Goal: Information Seeking & Learning: Learn about a topic

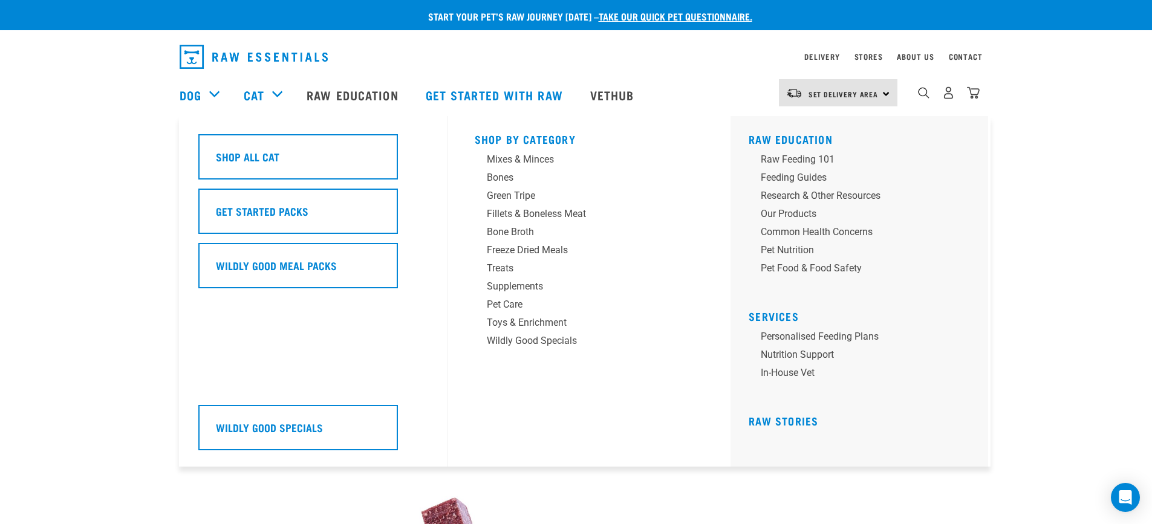
click at [275, 97] on div "Cat" at bounding box center [269, 95] width 51 height 48
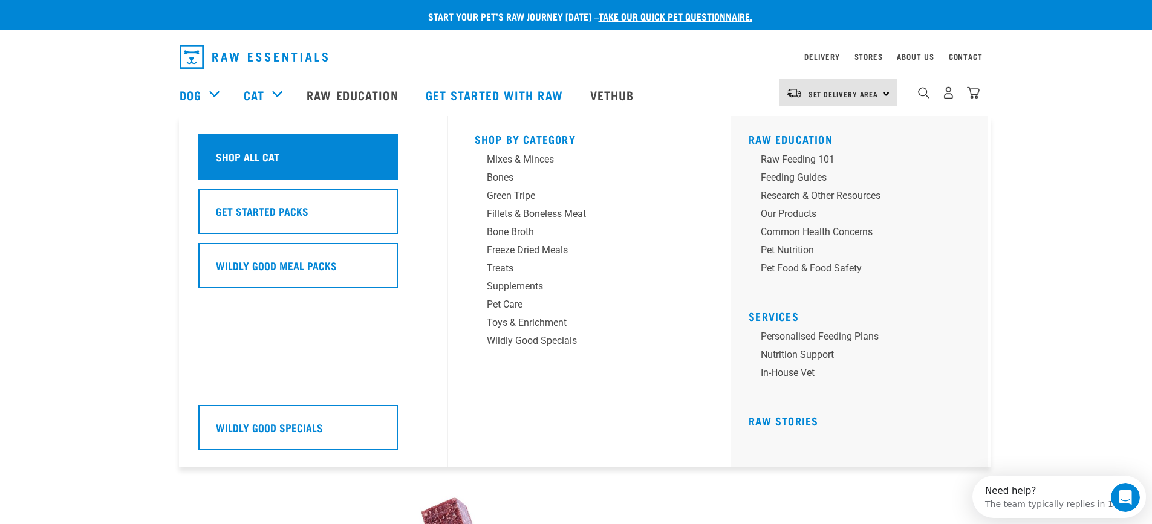
click at [278, 154] on div "Shop All Cat" at bounding box center [298, 156] width 200 height 45
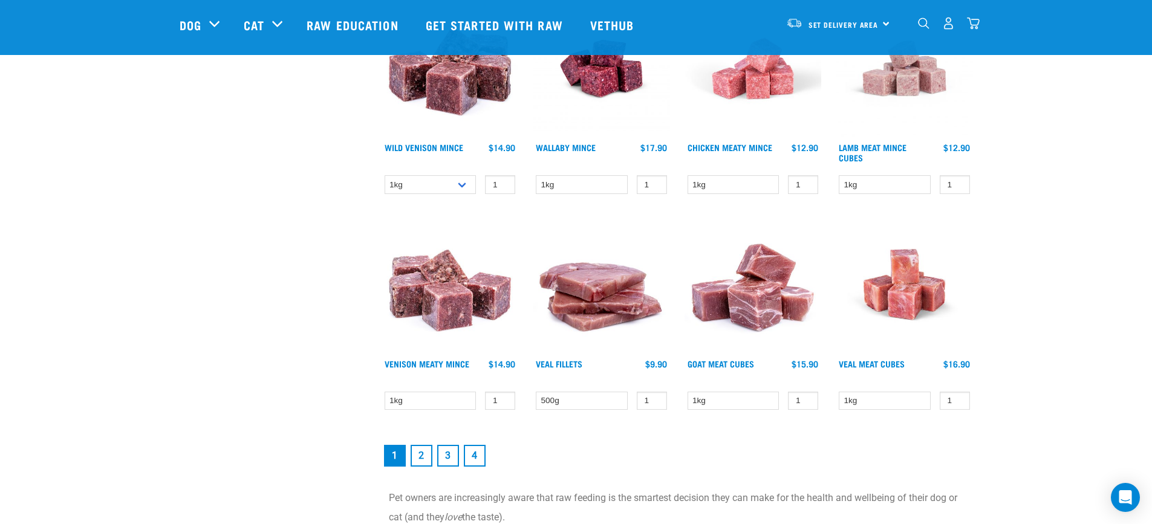
scroll to position [1573, 0]
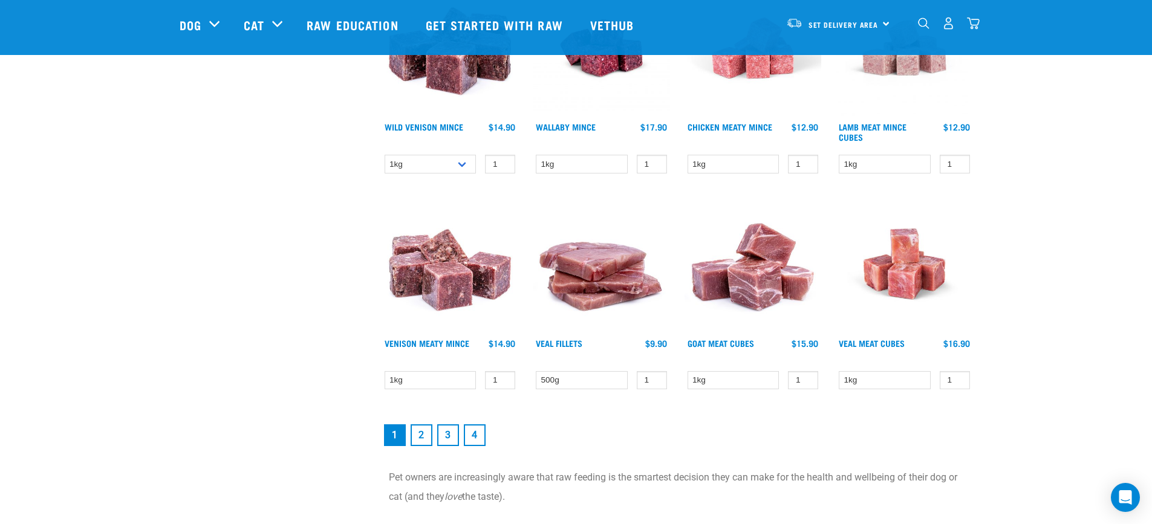
click at [420, 430] on link "2" at bounding box center [422, 436] width 22 height 22
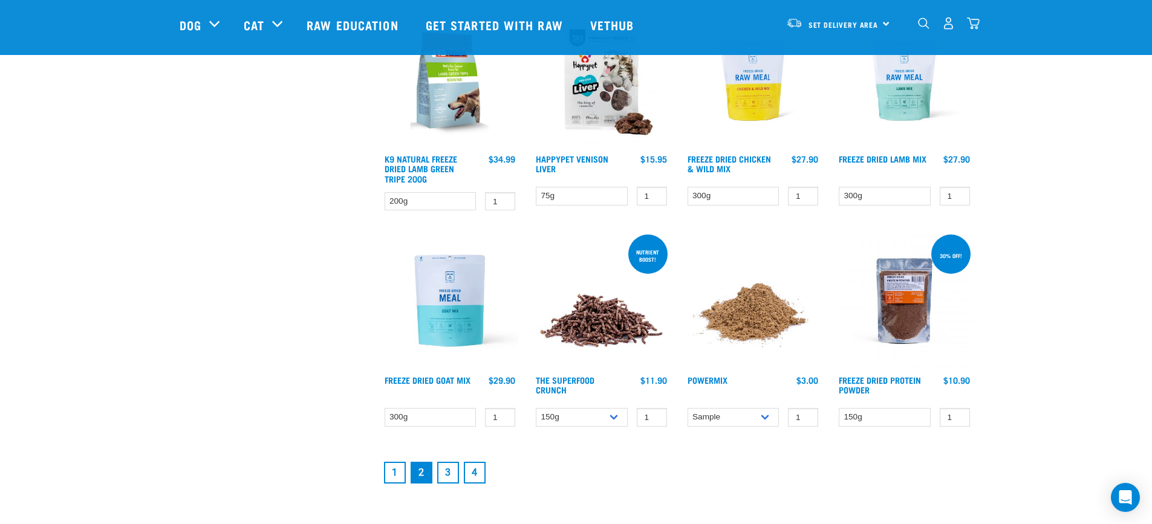
scroll to position [1512, 0]
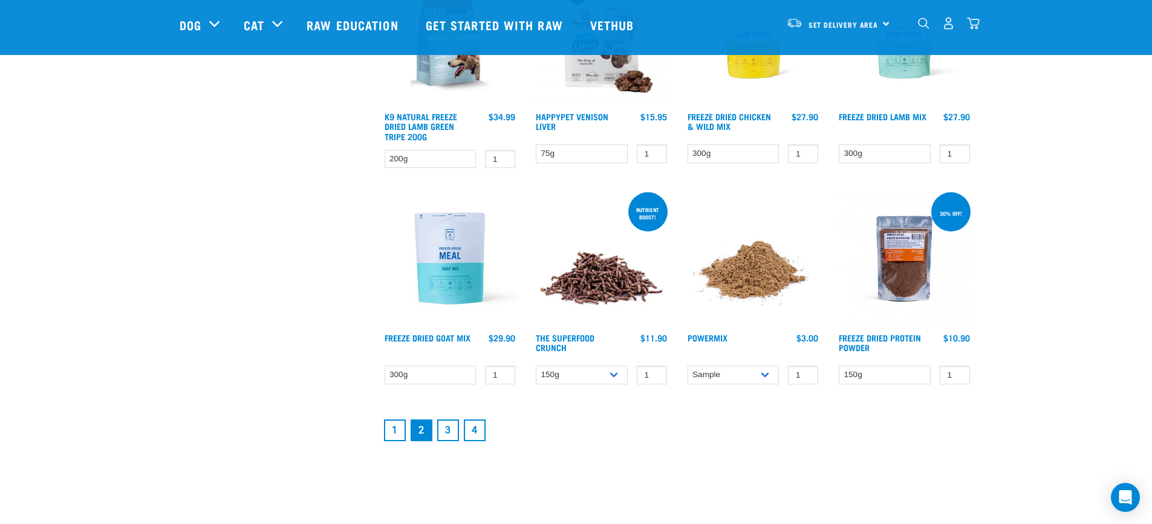
click at [451, 431] on link "3" at bounding box center [448, 431] width 22 height 22
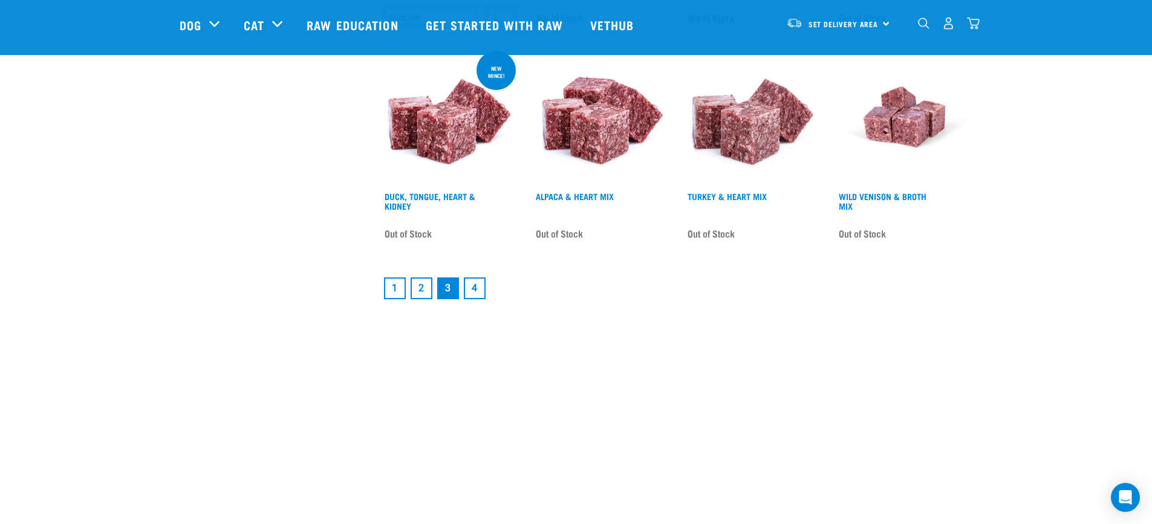
scroll to position [1754, 0]
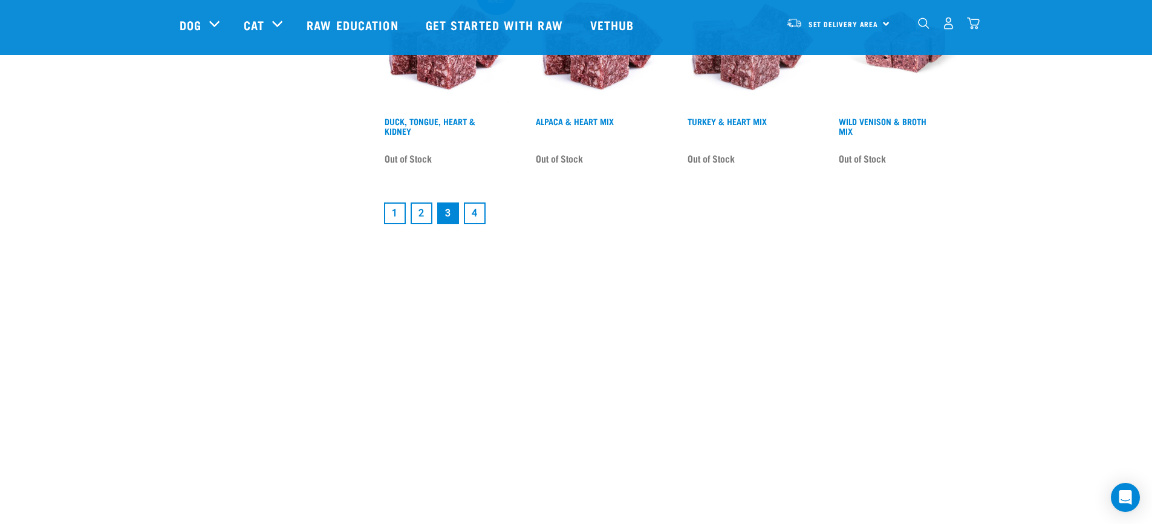
click at [480, 206] on link "4" at bounding box center [475, 214] width 22 height 22
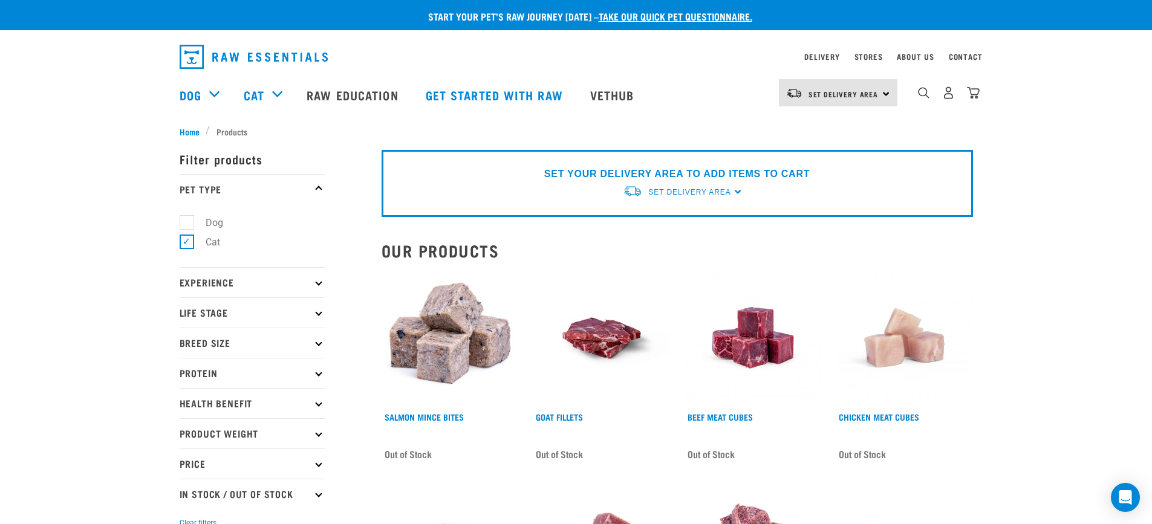
click at [230, 60] on img "dropdown navigation" at bounding box center [254, 57] width 148 height 24
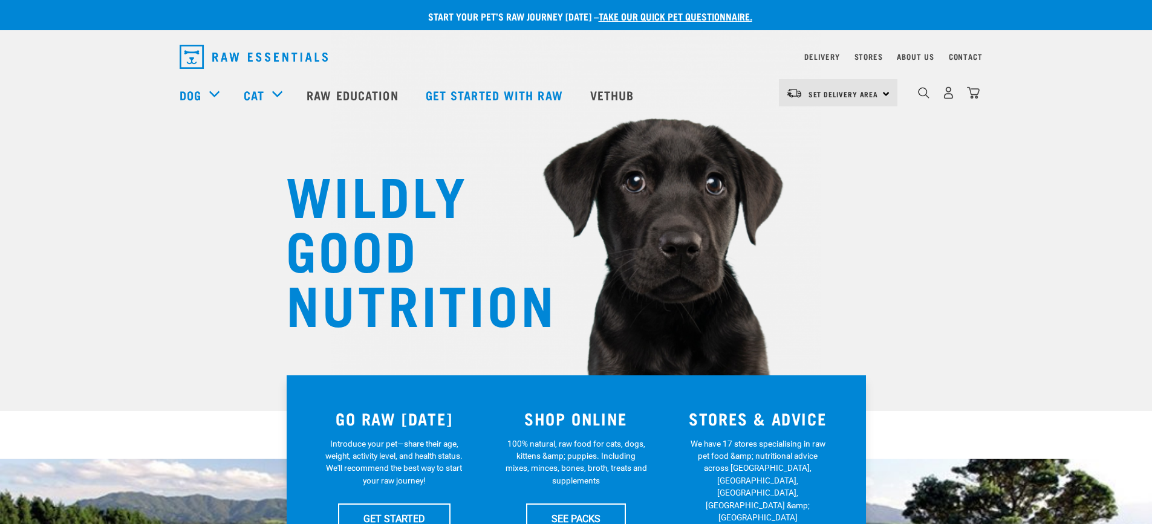
click at [279, 60] on img "dropdown navigation" at bounding box center [254, 57] width 148 height 24
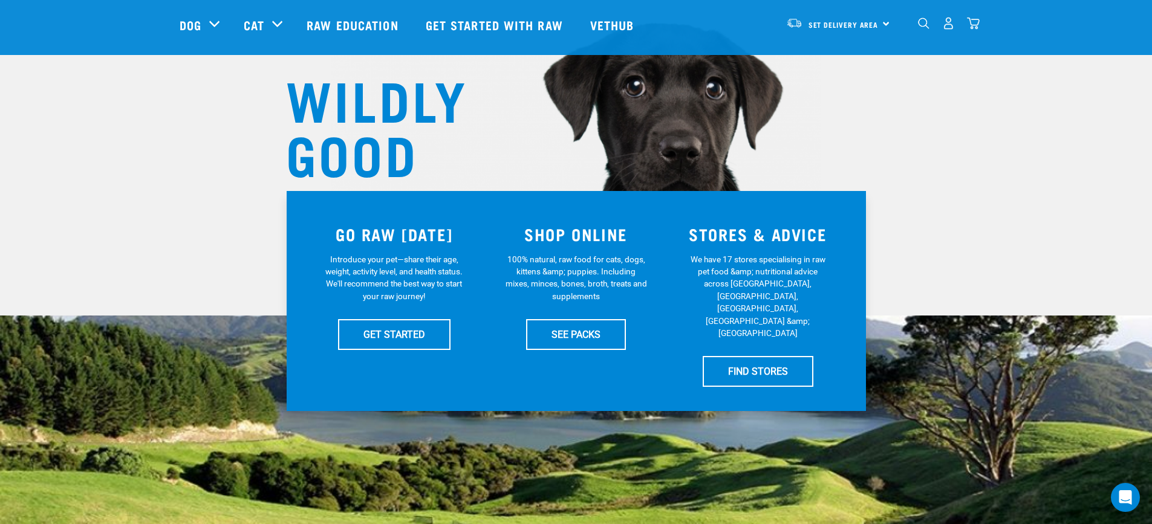
scroll to position [302, 0]
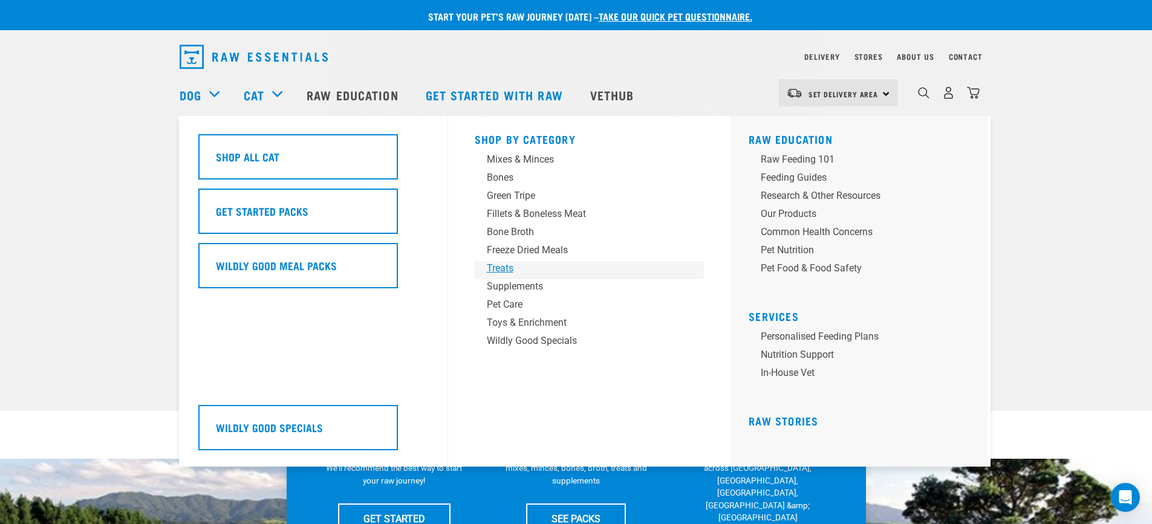
click at [507, 266] on div "Treats" at bounding box center [581, 268] width 189 height 15
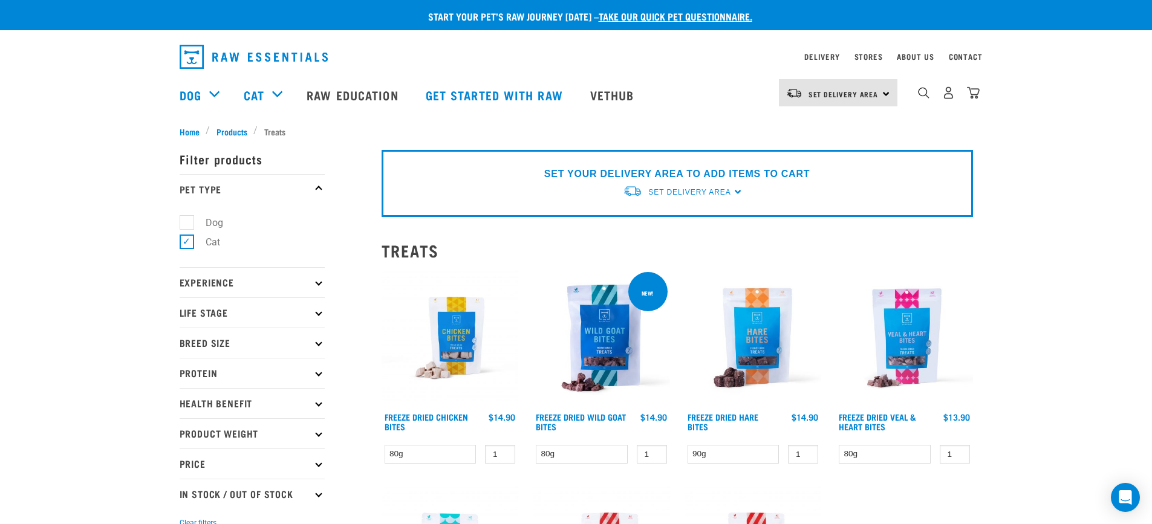
click at [189, 220] on label "Dog" at bounding box center [207, 222] width 42 height 15
click at [187, 220] on input "Dog" at bounding box center [184, 221] width 8 height 8
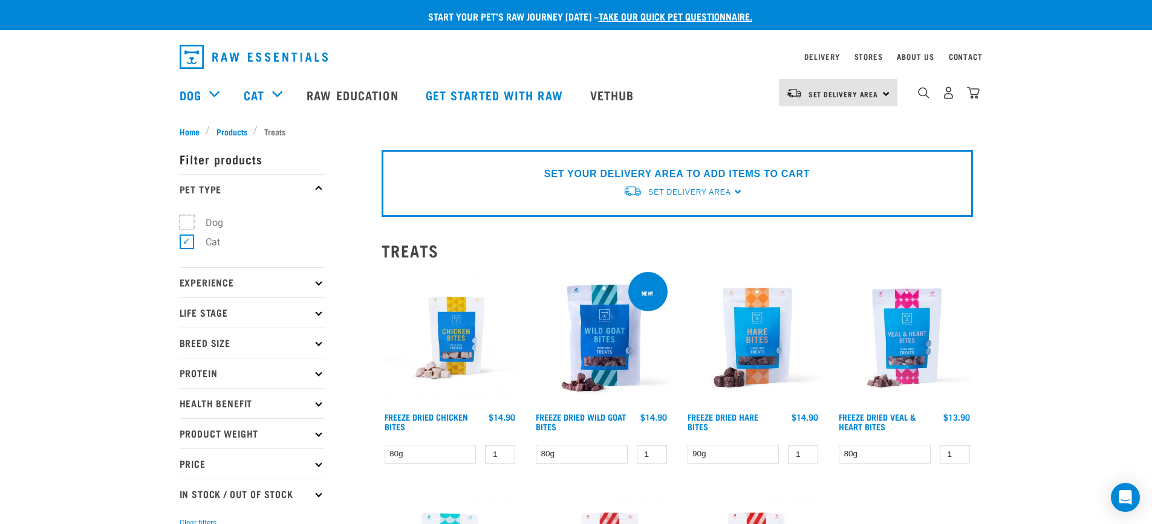
checkbox input "true"
click at [317, 189] on icon at bounding box center [318, 189] width 7 height 7
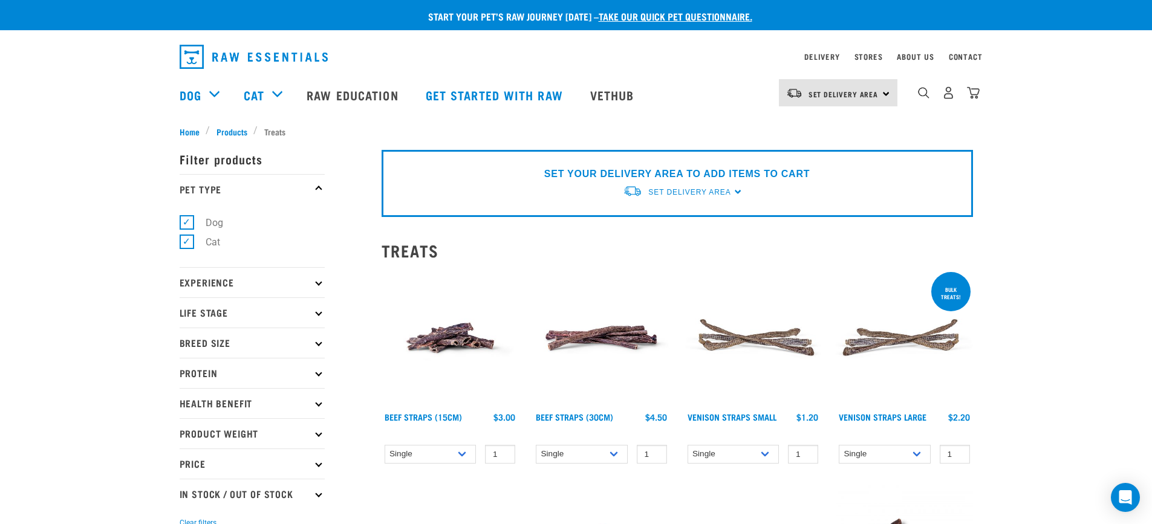
click at [318, 379] on p "Protein" at bounding box center [252, 373] width 145 height 30
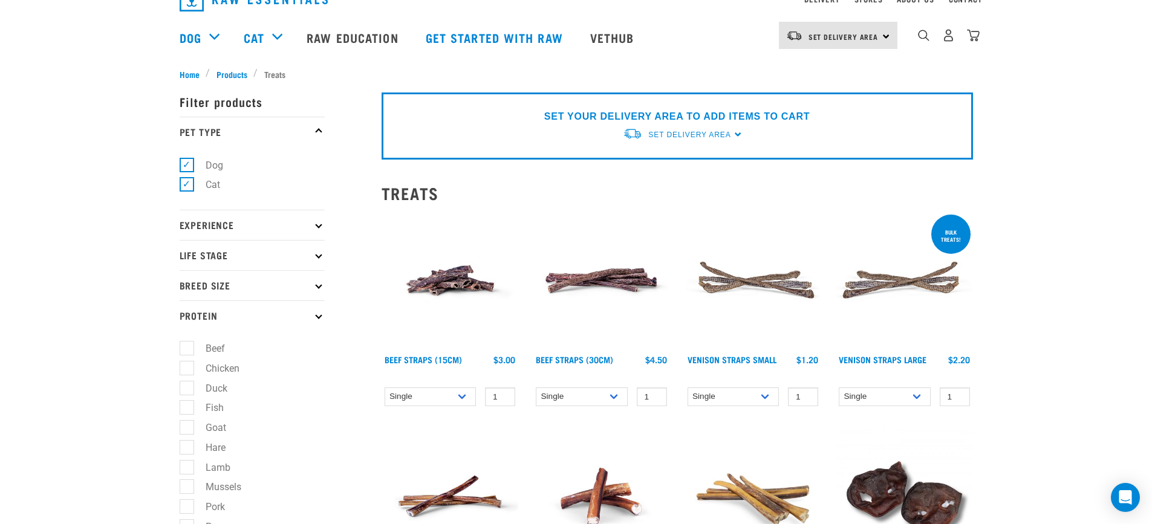
scroll to position [121, 0]
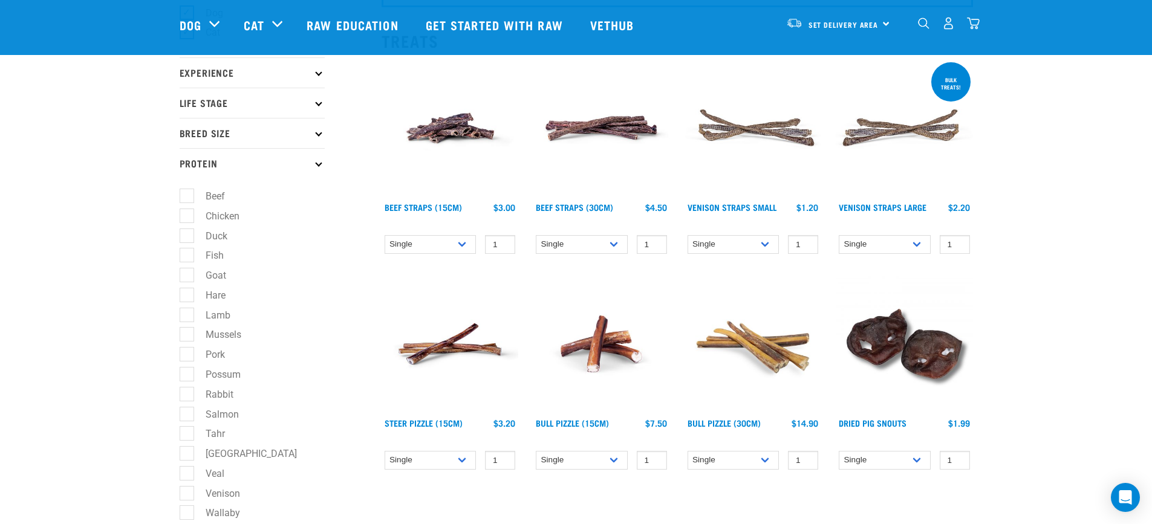
click at [194, 393] on label "Rabbit" at bounding box center [212, 394] width 52 height 15
click at [187, 393] on input "Rabbit" at bounding box center [184, 392] width 8 height 8
checkbox input "true"
click at [318, 163] on icon at bounding box center [318, 163] width 7 height 7
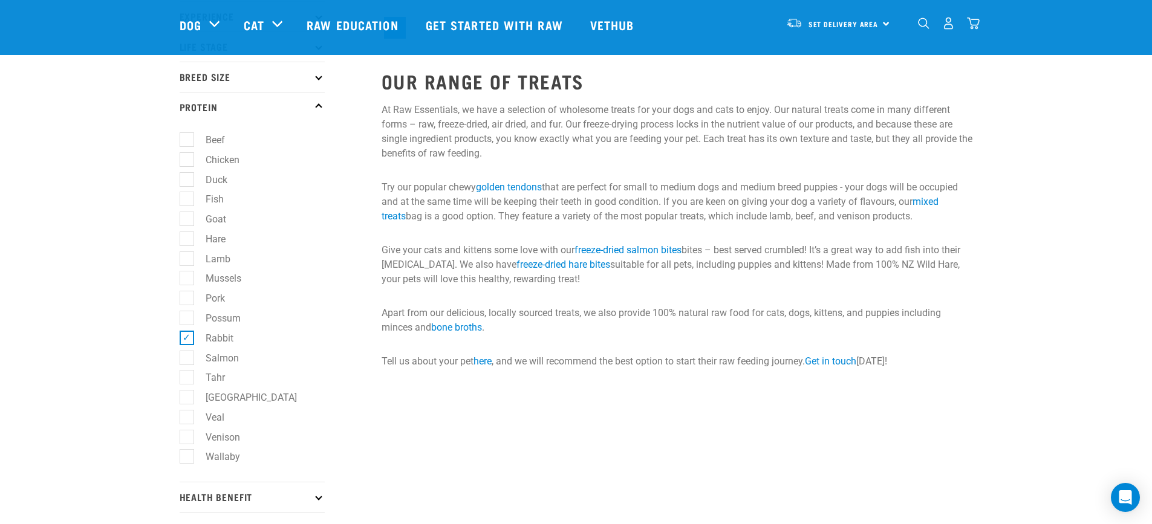
scroll to position [181, 0]
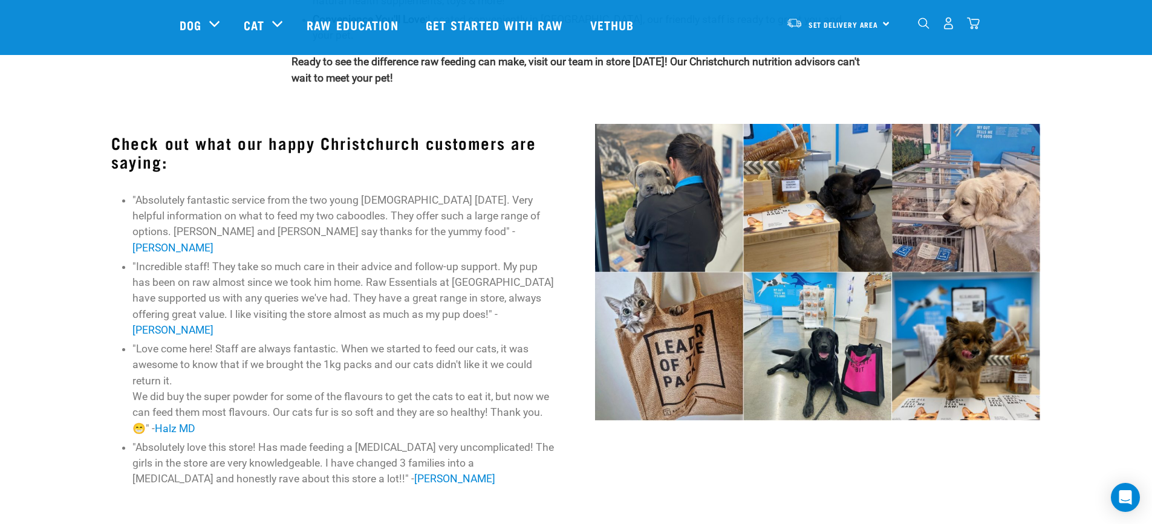
scroll to position [423, 0]
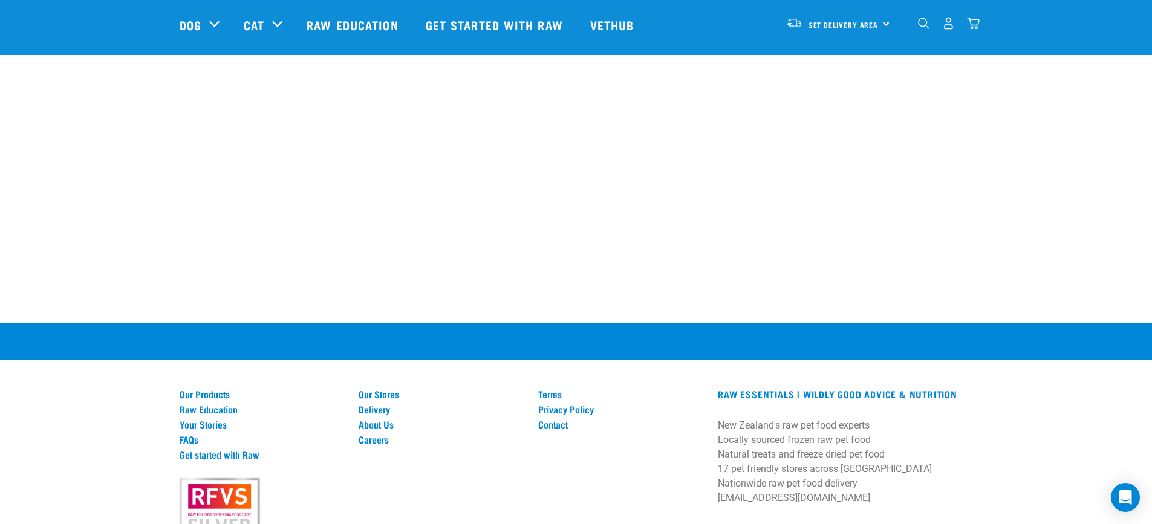
scroll to position [1633, 0]
